Goal: Task Accomplishment & Management: Manage account settings

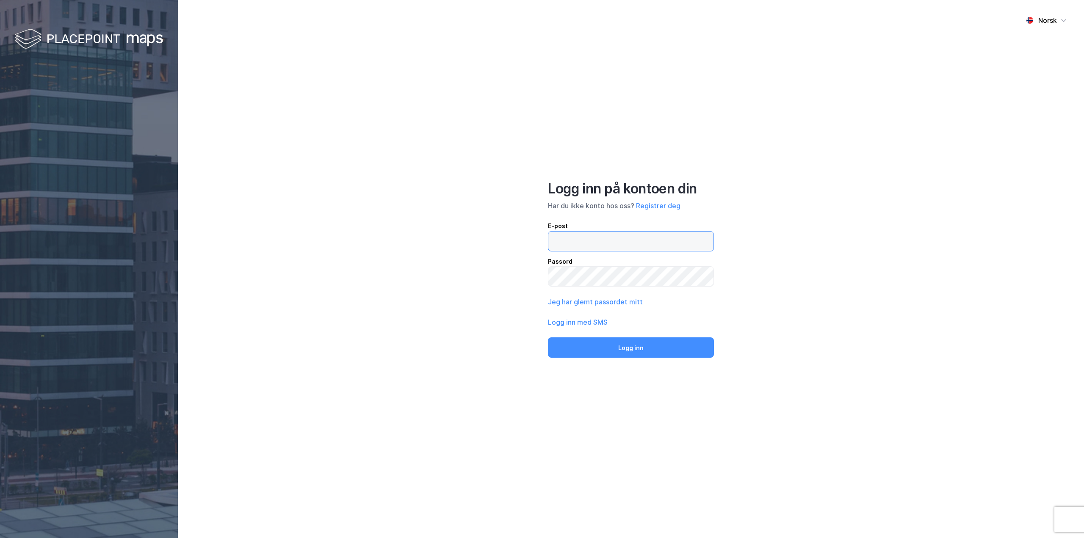
click at [620, 237] on input "email" at bounding box center [630, 241] width 165 height 19
type input "[EMAIL_ADDRESS][DOMAIN_NAME]"
click at [548, 337] on button "Logg inn" at bounding box center [631, 347] width 166 height 20
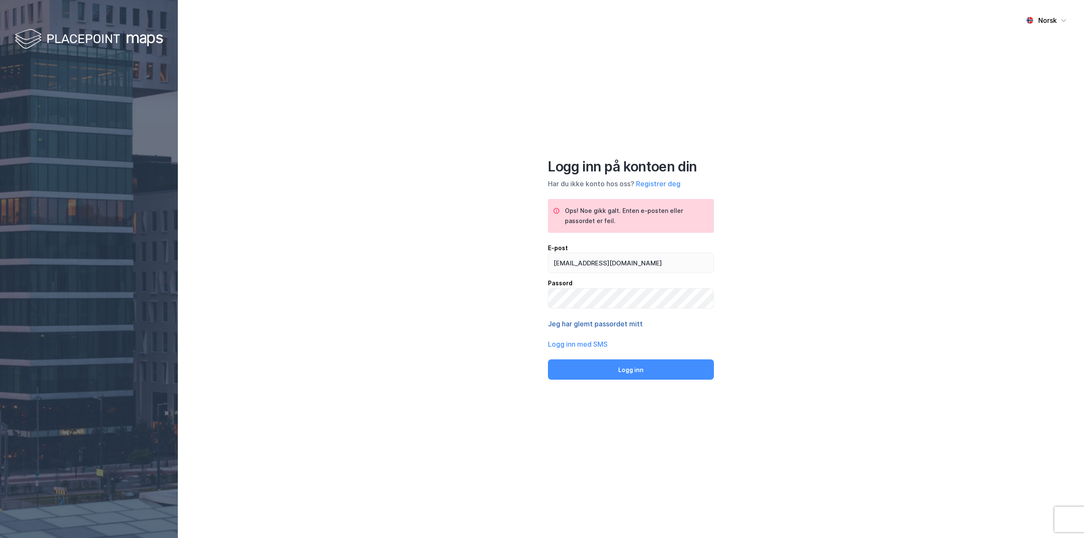
click at [619, 325] on button "Jeg har glemt passordet mitt" at bounding box center [595, 324] width 95 height 10
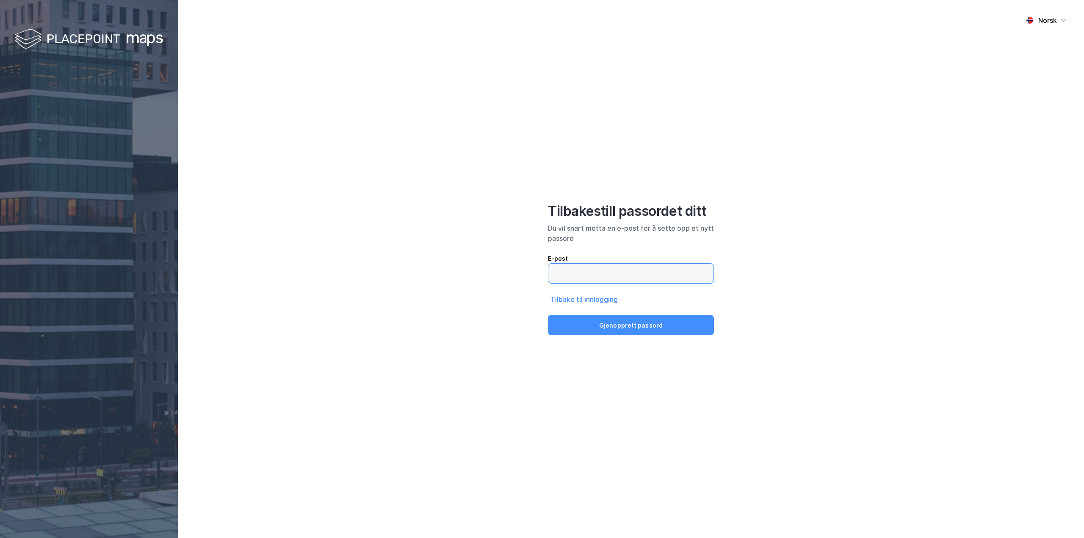
click at [598, 275] on input "email" at bounding box center [630, 273] width 165 height 19
type input "[EMAIL_ADDRESS][DOMAIN_NAME]"
click at [637, 328] on button "Gjenopprett passord" at bounding box center [631, 325] width 166 height 20
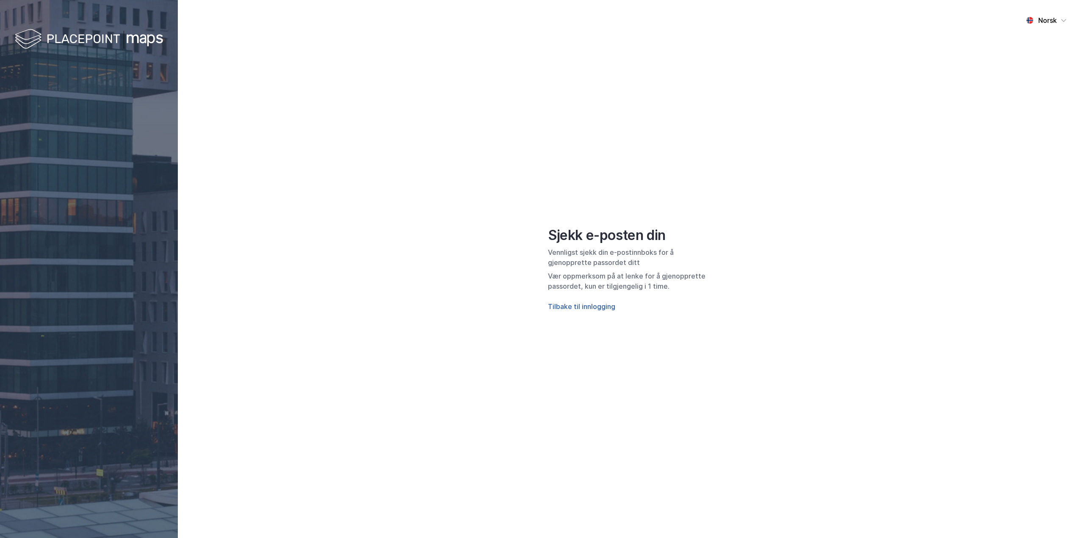
click at [606, 305] on button "Tilbake til innlogging" at bounding box center [581, 306] width 67 height 10
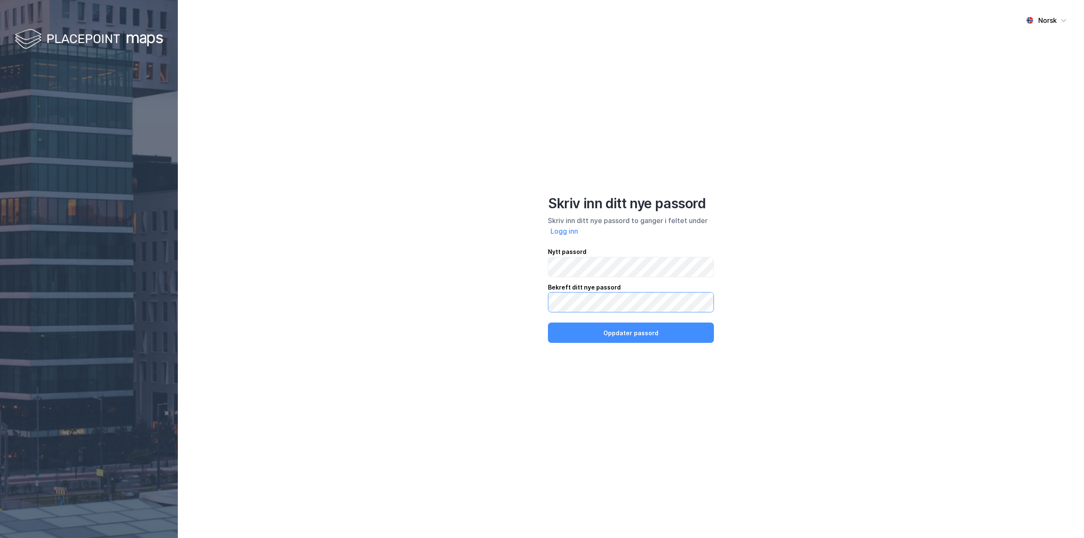
click button "Oppdater passord" at bounding box center [631, 333] width 166 height 20
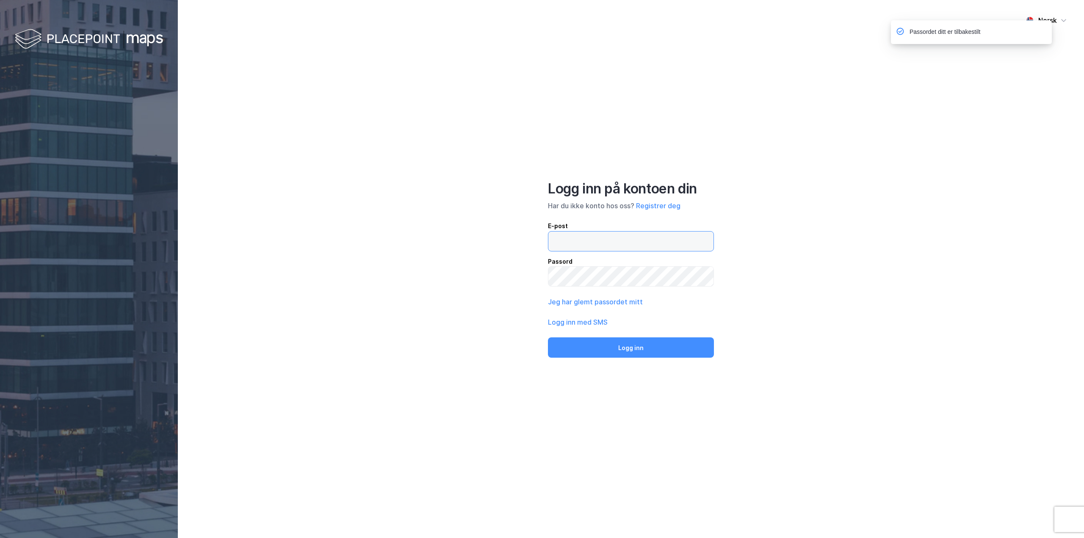
click at [579, 246] on input "email" at bounding box center [630, 241] width 165 height 19
type input "[EMAIL_ADDRESS][DOMAIN_NAME]"
click at [548, 337] on button "Logg inn" at bounding box center [631, 347] width 166 height 20
